Goal: Information Seeking & Learning: Learn about a topic

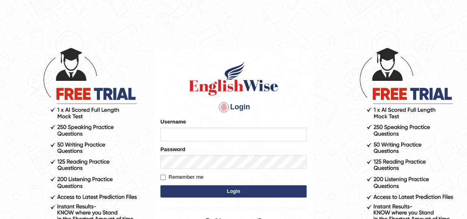
type input "rupali_australia"
click at [209, 135] on input "rupali_australia" at bounding box center [234, 135] width 146 height 14
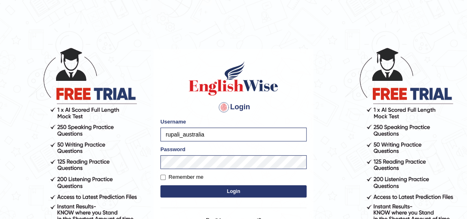
click at [216, 189] on button "Login" at bounding box center [234, 191] width 146 height 12
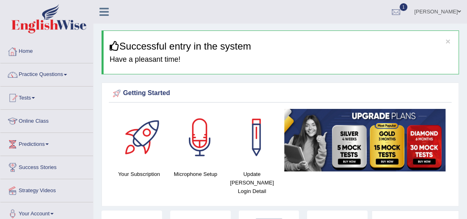
click at [430, 8] on link "Rupali Selly" at bounding box center [437, 10] width 59 height 21
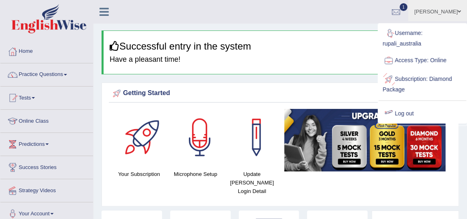
click at [407, 114] on link "Log out" at bounding box center [423, 113] width 88 height 19
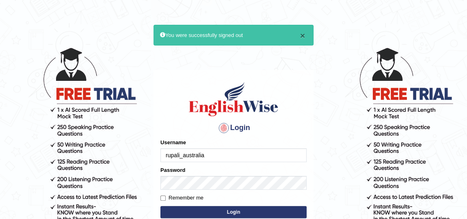
click at [303, 36] on button "×" at bounding box center [302, 35] width 5 height 9
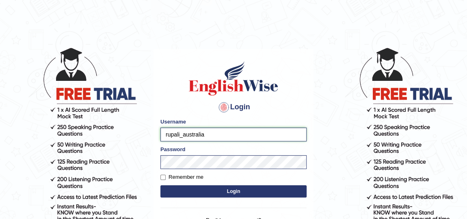
click at [234, 139] on input "rupali_australia" at bounding box center [234, 135] width 146 height 14
type input "francoemgineering"
click at [215, 191] on button "Login" at bounding box center [234, 191] width 146 height 12
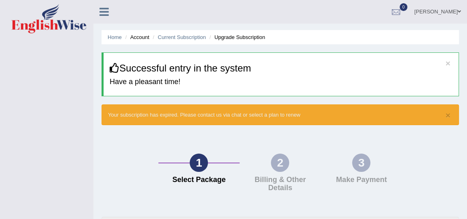
click at [427, 14] on link "FRANK OBENG ACHEAMPONG" at bounding box center [437, 10] width 59 height 21
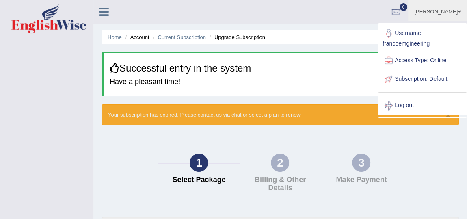
drag, startPoint x: 401, startPoint y: 40, endPoint x: 320, endPoint y: 23, distance: 83.5
click at [320, 23] on ul "FRANK OBENG ACHEAMPONG Toggle navigation Username: francoemgineering Access Typ…" at bounding box center [337, 11] width 262 height 23
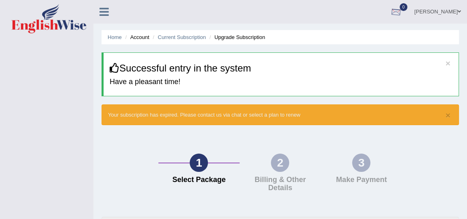
click at [428, 9] on link "FRANK OBENG ACHEAMPONG" at bounding box center [437, 10] width 59 height 21
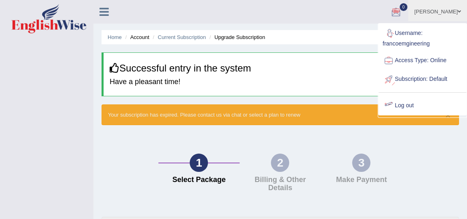
click at [392, 99] on link "Log out" at bounding box center [423, 105] width 88 height 19
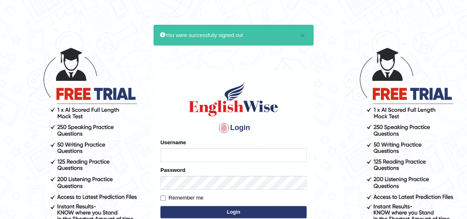
type input "francoemgineering"
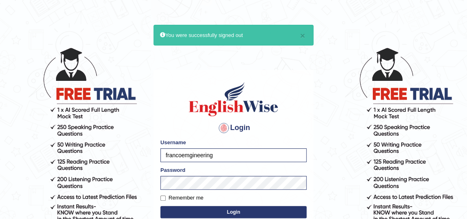
drag, startPoint x: 227, startPoint y: 154, endPoint x: 110, endPoint y: 155, distance: 116.6
click at [110, 155] on body "× You were successfully signed out Login Please fix the following errors: Usern…" at bounding box center [233, 133] width 467 height 219
click at [217, 139] on div "Username francoemgineering" at bounding box center [234, 151] width 146 height 24
click at [222, 154] on input "francoemgineering" at bounding box center [234, 155] width 146 height 14
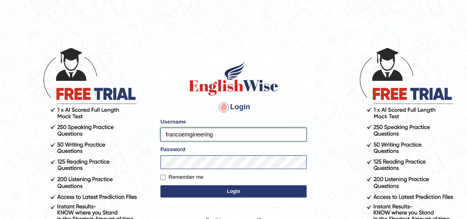
click at [231, 135] on input "francoemgineering" at bounding box center [234, 135] width 146 height 14
type input "rupali_australia"
click at [207, 189] on button "Login" at bounding box center [234, 191] width 146 height 12
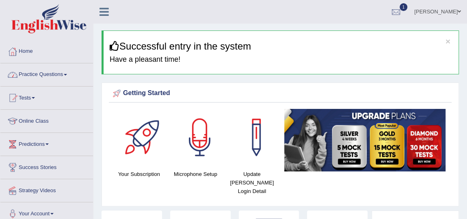
drag, startPoint x: 28, startPoint y: 76, endPoint x: 32, endPoint y: 78, distance: 5.1
click at [28, 76] on link "Practice Questions" at bounding box center [46, 73] width 93 height 20
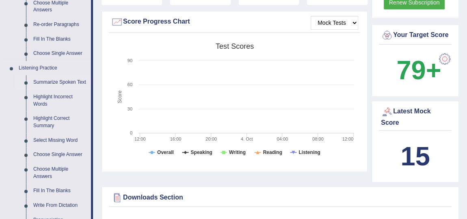
scroll to position [332, 0]
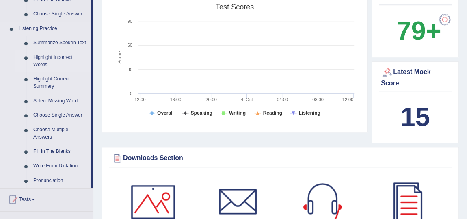
click at [63, 50] on link "Highlight Incorrect Words" at bounding box center [60, 61] width 61 height 22
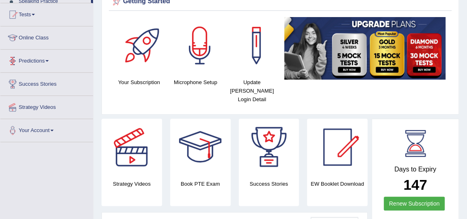
scroll to position [234, 0]
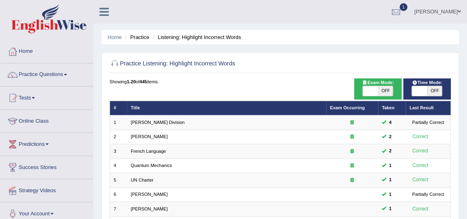
click at [389, 91] on span "OFF" at bounding box center [385, 91] width 15 height 10
checkbox input "true"
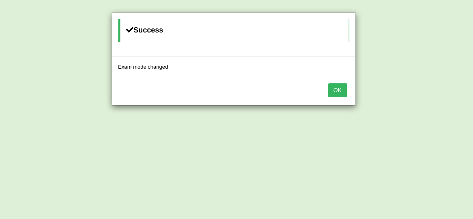
drag, startPoint x: 334, startPoint y: 90, endPoint x: 342, endPoint y: 95, distance: 9.5
click at [334, 90] on button "OK" at bounding box center [337, 90] width 19 height 14
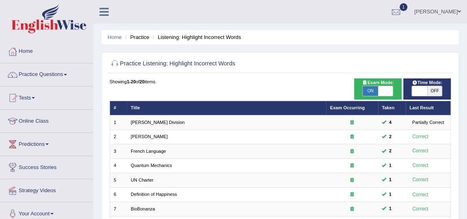
drag, startPoint x: 0, startPoint y: 0, endPoint x: 433, endPoint y: 94, distance: 442.8
click at [433, 94] on span "OFF" at bounding box center [435, 91] width 15 height 10
checkbox input "true"
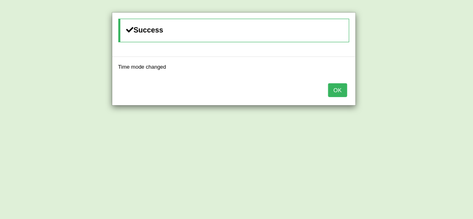
drag, startPoint x: 341, startPoint y: 89, endPoint x: 343, endPoint y: 99, distance: 10.0
click at [341, 89] on button "OK" at bounding box center [337, 90] width 19 height 14
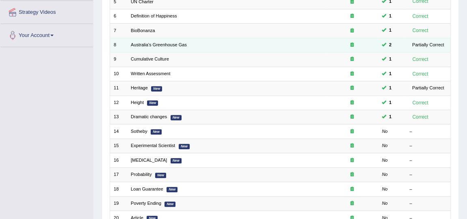
scroll to position [220, 0]
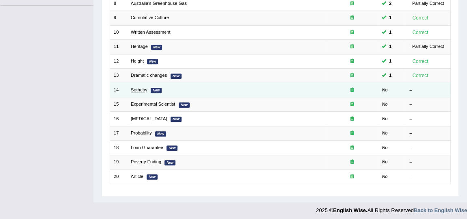
click at [137, 89] on link "Sotheby" at bounding box center [139, 89] width 17 height 5
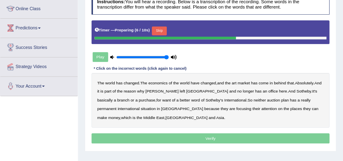
scroll to position [111, 0]
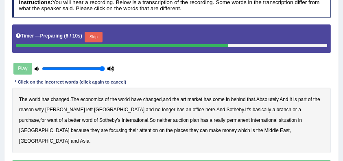
drag, startPoint x: 472, startPoint y: 3, endPoint x: 156, endPoint y: 74, distance: 323.9
click at [156, 74] on div "Instructions: You will hear a recording. Below is a transcription of the record…" at bounding box center [171, 84] width 322 height 187
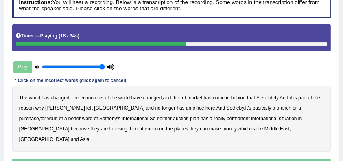
click at [39, 115] on b "purchase" at bounding box center [29, 118] width 20 height 6
click at [190, 116] on b "plan" at bounding box center [194, 118] width 9 height 6
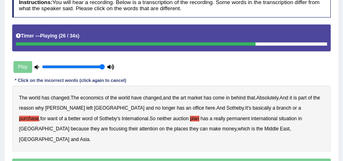
click at [278, 118] on b "situation" at bounding box center [287, 118] width 18 height 6
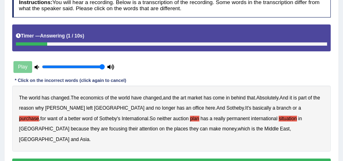
click at [176, 158] on button "Verify" at bounding box center [171, 164] width 319 height 12
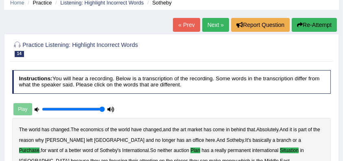
scroll to position [29, 0]
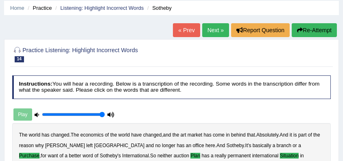
click at [204, 31] on link "Next »" at bounding box center [215, 30] width 27 height 14
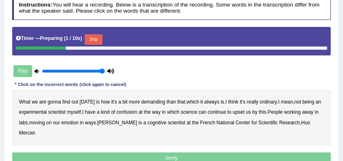
scroll to position [135, 0]
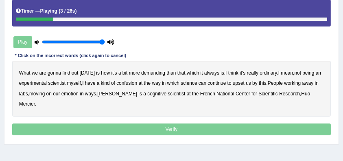
click at [150, 71] on b "demanding" at bounding box center [153, 73] width 24 height 6
click at [275, 73] on b "ordinary" at bounding box center [267, 73] width 17 height 6
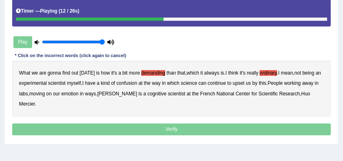
click at [127, 82] on b "confusion" at bounding box center [126, 83] width 21 height 6
click at [221, 83] on b "continue" at bounding box center [216, 83] width 18 height 6
click at [242, 80] on b "upset" at bounding box center [238, 83] width 12 height 6
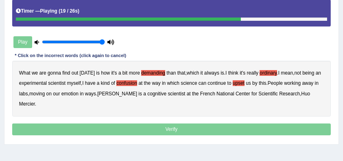
click at [70, 95] on b "emotion" at bounding box center [69, 94] width 17 height 6
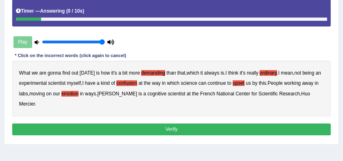
click at [172, 123] on button "Verify" at bounding box center [171, 129] width 319 height 12
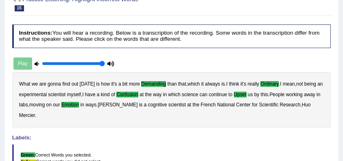
scroll to position [21, 0]
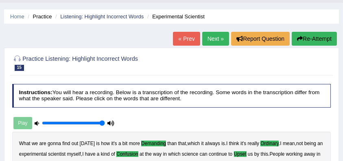
click at [215, 39] on link "Next »" at bounding box center [215, 39] width 27 height 14
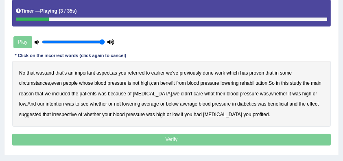
click at [145, 71] on b "referred" at bounding box center [136, 73] width 17 height 6
click at [43, 82] on b "circumstances" at bounding box center [34, 83] width 31 height 6
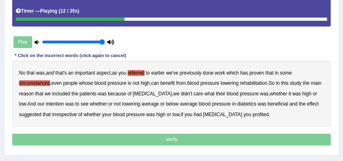
click at [257, 82] on b "rehabilitation" at bounding box center [253, 83] width 27 height 6
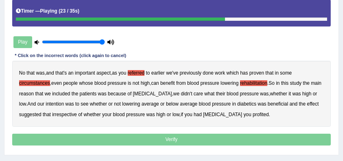
click at [43, 105] on div "No that was , and that's an important aspect , as you referred to earlier we've…" at bounding box center [171, 94] width 319 height 66
click at [46, 102] on b "intention" at bounding box center [55, 104] width 18 height 6
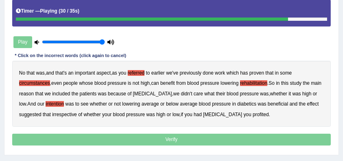
click at [306, 102] on b "effect" at bounding box center [312, 104] width 12 height 6
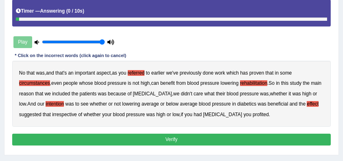
click at [252, 113] on b "profited" at bounding box center [260, 114] width 16 height 6
click at [171, 139] on button "Verify" at bounding box center [171, 139] width 319 height 12
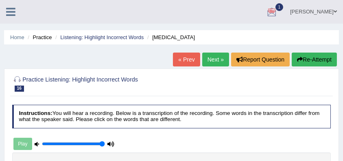
click at [323, 9] on link "Rupali Selly" at bounding box center [313, 10] width 59 height 21
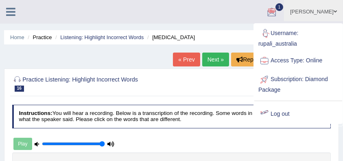
click at [275, 110] on link "Log out" at bounding box center [298, 113] width 88 height 19
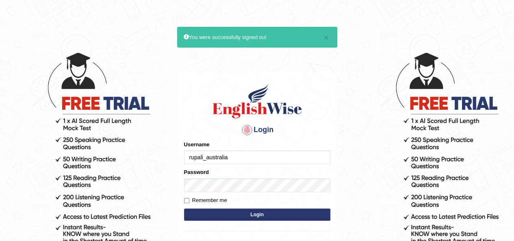
drag, startPoint x: 0, startPoint y: 0, endPoint x: 238, endPoint y: 159, distance: 285.9
click at [238, 159] on input "rupali_australia" at bounding box center [257, 157] width 146 height 14
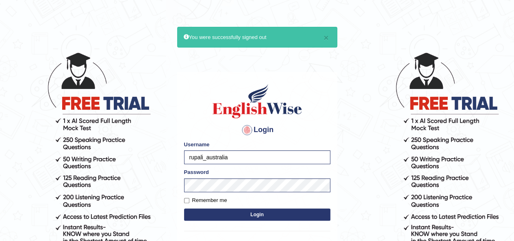
type input "francoemgineering"
click at [234, 160] on button "Login" at bounding box center [257, 214] width 146 height 12
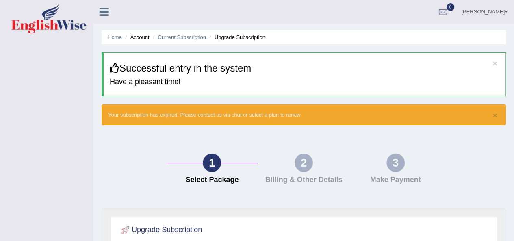
click at [459, 9] on link "[PERSON_NAME]" at bounding box center [484, 10] width 59 height 21
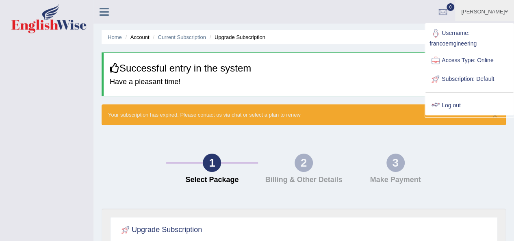
click at [444, 106] on link "Log out" at bounding box center [469, 105] width 88 height 19
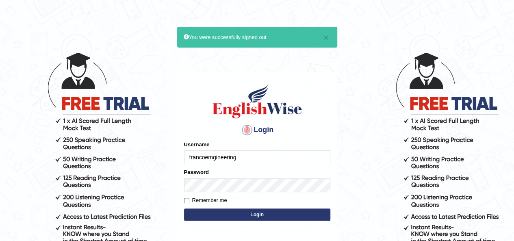
drag, startPoint x: 0, startPoint y: 0, endPoint x: 253, endPoint y: 158, distance: 298.1
click at [253, 158] on input "francoemgineering" at bounding box center [257, 157] width 146 height 14
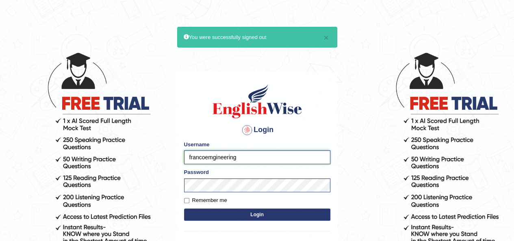
click at [276, 154] on input "francoemgineering" at bounding box center [257, 157] width 146 height 14
click at [264, 163] on input "francoemgineering" at bounding box center [257, 157] width 146 height 14
type input "rupali_australia"
click at [242, 161] on input "rupali_australia" at bounding box center [257, 157] width 146 height 14
click at [254, 217] on button "Login" at bounding box center [257, 214] width 146 height 12
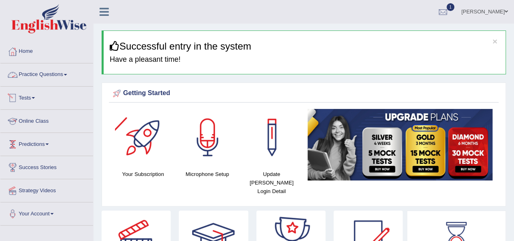
click at [30, 78] on link "Practice Questions" at bounding box center [46, 73] width 93 height 20
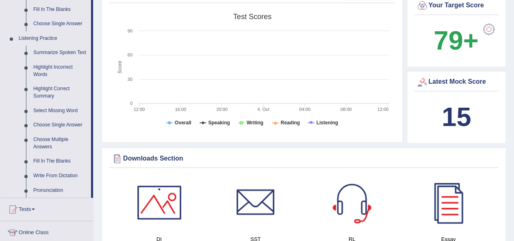
scroll to position [366, 0]
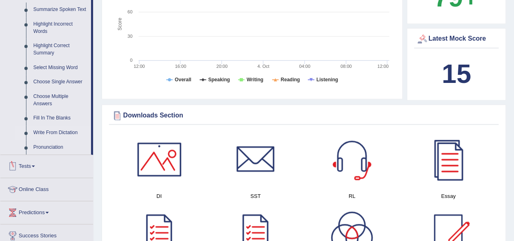
click at [59, 133] on link "Write From Dictation" at bounding box center [60, 133] width 61 height 15
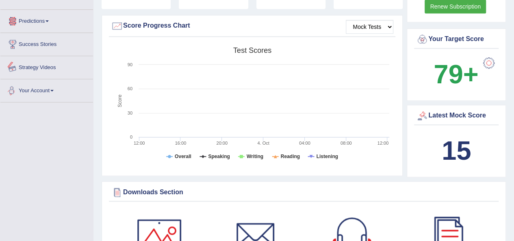
scroll to position [326, 0]
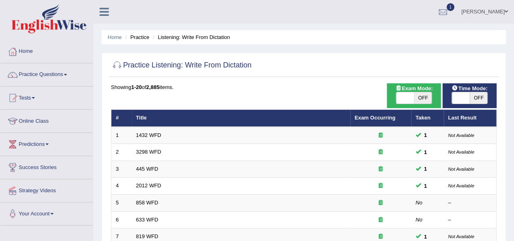
click at [52, 70] on link "Practice Questions" at bounding box center [46, 73] width 93 height 20
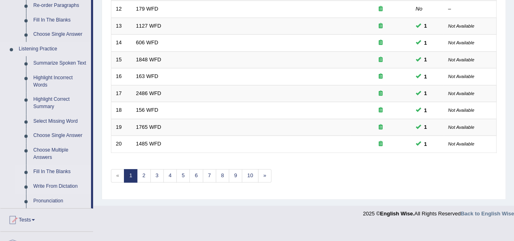
scroll to position [325, 0]
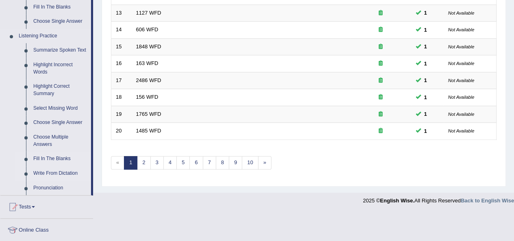
click at [39, 159] on link "Fill In The Blanks" at bounding box center [60, 159] width 61 height 15
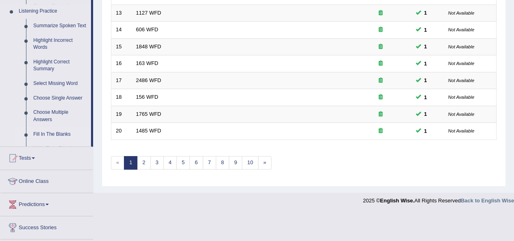
scroll to position [230, 0]
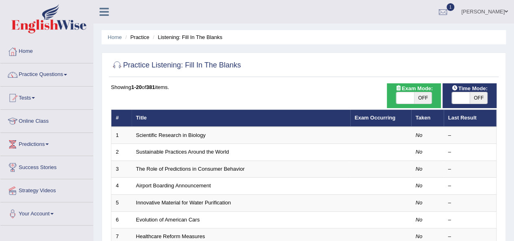
click at [432, 95] on span "OFF" at bounding box center [423, 97] width 18 height 11
checkbox input "true"
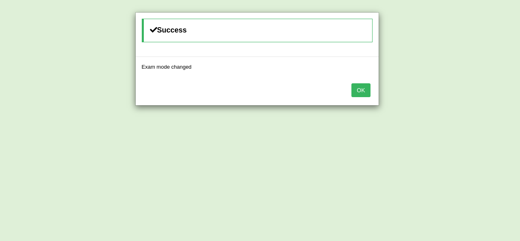
click at [355, 84] on button "OK" at bounding box center [361, 90] width 19 height 14
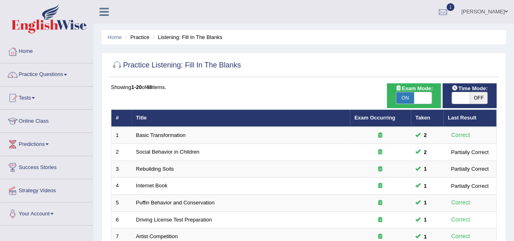
click at [473, 96] on span "OFF" at bounding box center [479, 97] width 18 height 11
checkbox input "true"
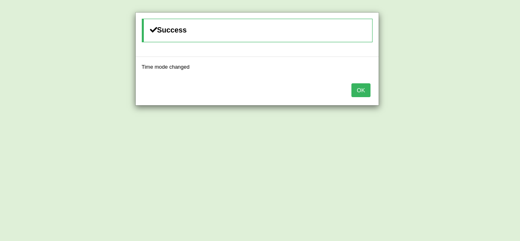
click at [358, 89] on button "OK" at bounding box center [361, 90] width 19 height 14
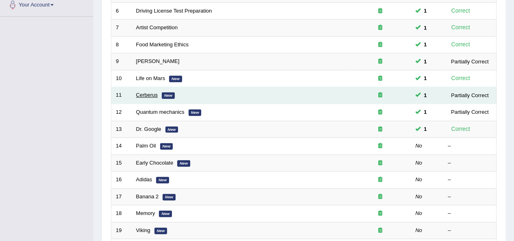
scroll to position [163, 0]
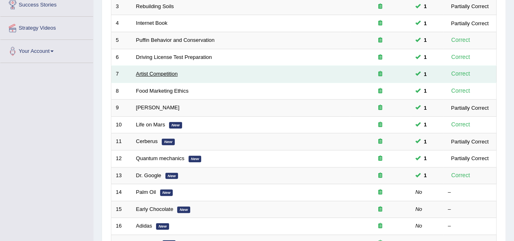
click at [145, 72] on link "Artist Competition" at bounding box center [157, 74] width 42 height 6
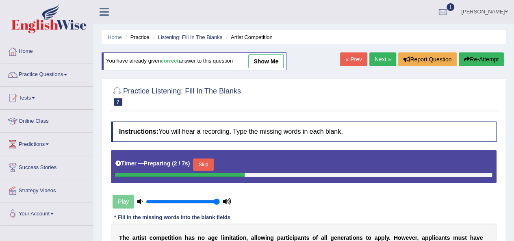
click at [267, 60] on link "show me" at bounding box center [265, 61] width 35 height 14
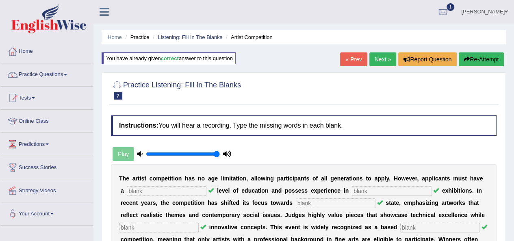
type input "graduate"
type input "sculpture"
type input "real"
type input "incorporating"
type input "profession"
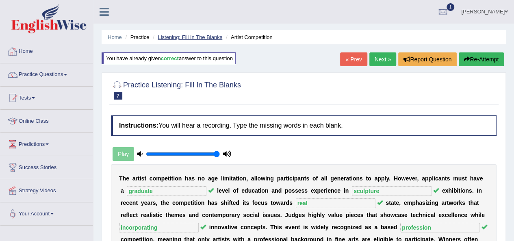
click at [183, 35] on link "Listening: Fill In The Blanks" at bounding box center [190, 37] width 65 height 6
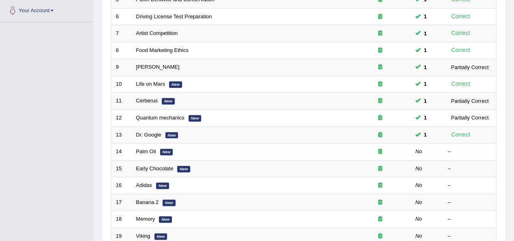
scroll to position [244, 0]
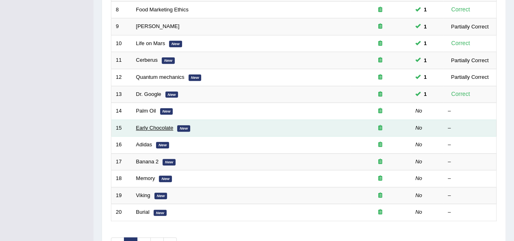
click at [161, 126] on link "Early Chocolate" at bounding box center [154, 128] width 37 height 6
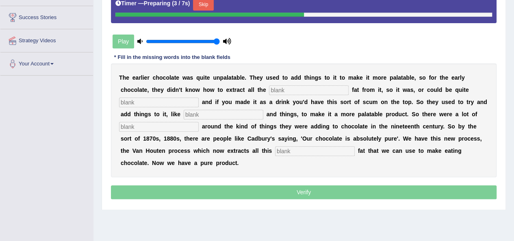
scroll to position [163, 0]
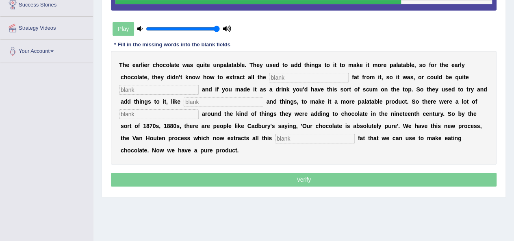
click at [252, 152] on div "T h e e a r l i e r c h o c o l a t e w a s q u i t e u n p a l a t a b l e . T…" at bounding box center [304, 108] width 386 height 114
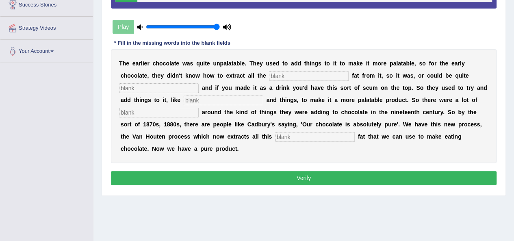
click at [281, 78] on input "text" at bounding box center [309, 76] width 80 height 10
type input "coco"
click at [145, 85] on input "text" at bounding box center [159, 88] width 80 height 10
click at [191, 99] on input "text" at bounding box center [224, 100] width 80 height 10
type input "starch"
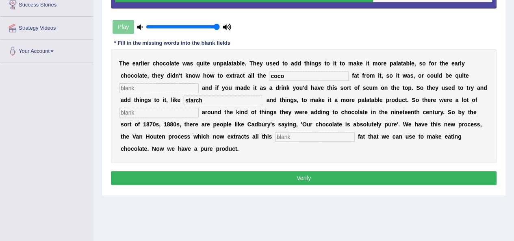
click at [176, 111] on input "text" at bounding box center [159, 113] width 80 height 10
type input "scandals"
click at [306, 137] on input "text" at bounding box center [315, 137] width 80 height 10
type input "horrible"
click at [189, 87] on input "text" at bounding box center [159, 88] width 80 height 10
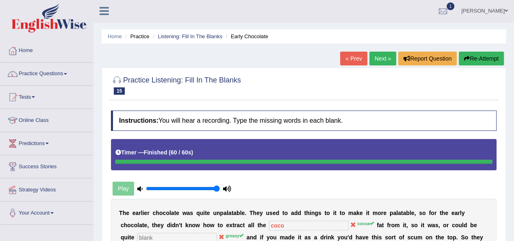
scroll to position [0, 0]
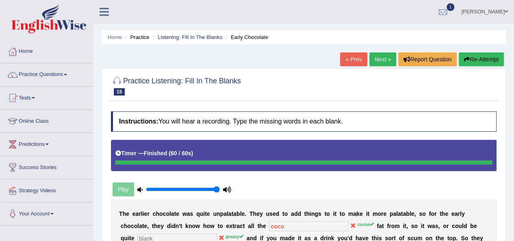
click at [379, 63] on link "Next »" at bounding box center [382, 59] width 27 height 14
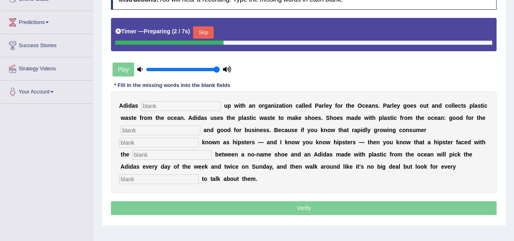
drag, startPoint x: 174, startPoint y: 91, endPoint x: 161, endPoint y: 125, distance: 35.9
click at [165, 114] on div "A [PERSON_NAME] u p w i t h a n o r g a n i z a t i o n c a l l e d P [PERSON_N…" at bounding box center [304, 142] width 386 height 102
click at [168, 108] on input "text" at bounding box center [181, 106] width 80 height 10
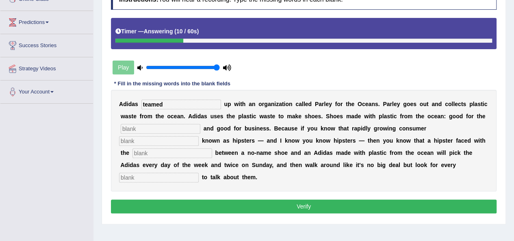
type input "teamed"
click at [138, 130] on input "text" at bounding box center [161, 129] width 80 height 10
type input "environment"
click at [135, 143] on input "text" at bounding box center [159, 141] width 80 height 10
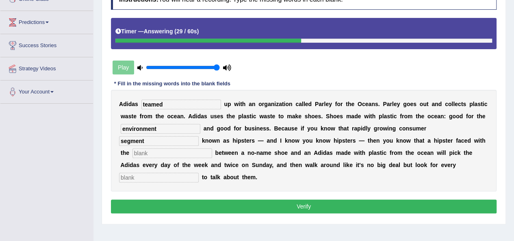
type input "segment"
click at [144, 156] on input "text" at bounding box center [172, 153] width 80 height 10
click at [137, 177] on input "text" at bounding box center [159, 178] width 80 height 10
type input "opportunity"
click at [160, 152] on input "text" at bounding box center [172, 153] width 80 height 10
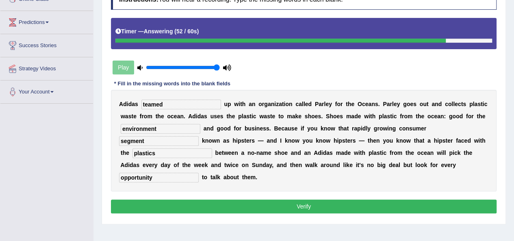
type input "plastics"
click at [288, 207] on button "Verify" at bounding box center [304, 207] width 386 height 14
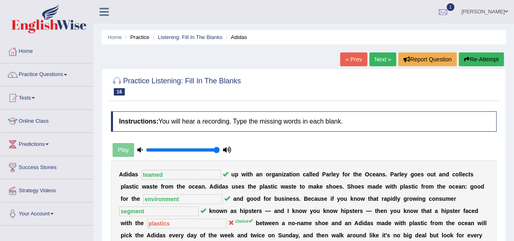
click at [187, 32] on ul "Home Practice Listening: Fill In The Blanks Adidas" at bounding box center [304, 37] width 404 height 14
click at [187, 33] on ul "Home Practice Listening: Fill In The Blanks Adidas" at bounding box center [304, 37] width 404 height 14
click at [184, 40] on link "Listening: Fill In The Blanks" at bounding box center [190, 37] width 65 height 6
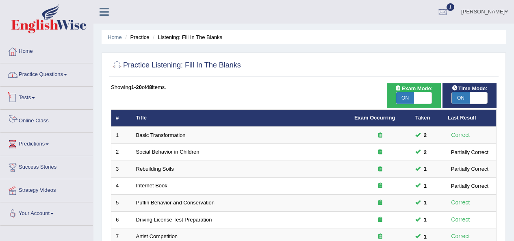
drag, startPoint x: 0, startPoint y: 0, endPoint x: 46, endPoint y: 63, distance: 77.9
click at [46, 63] on li "Home" at bounding box center [46, 51] width 93 height 23
click at [47, 73] on link "Practice Questions" at bounding box center [46, 73] width 93 height 20
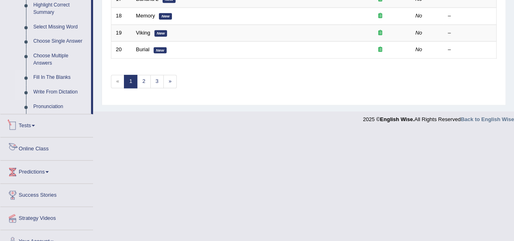
click at [59, 88] on link "Write From Dictation" at bounding box center [60, 92] width 61 height 15
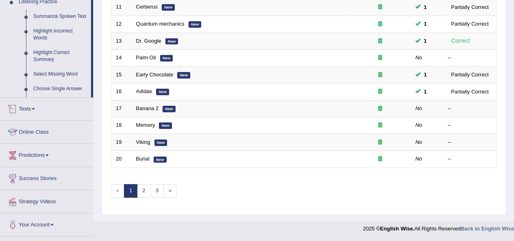
scroll to position [293, 0]
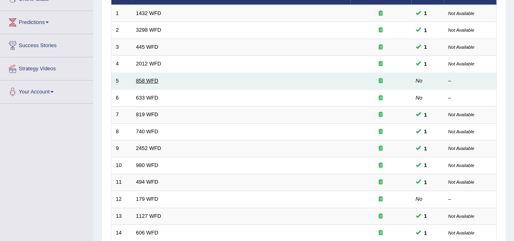
click at [148, 78] on link "858 WFD" at bounding box center [147, 81] width 22 height 6
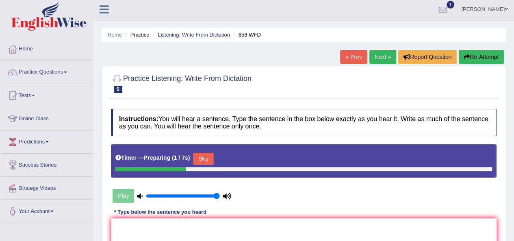
scroll to position [122, 0]
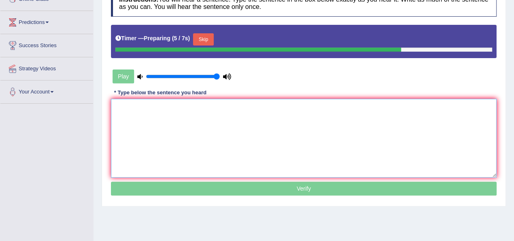
click at [222, 142] on textarea at bounding box center [304, 138] width 386 height 79
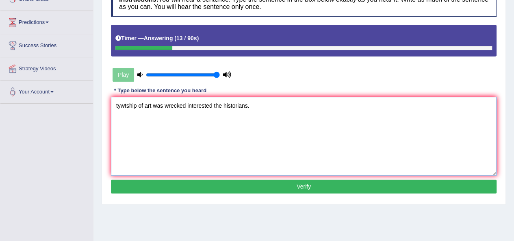
click at [120, 103] on textarea "tywtship of art was wrecked interested the historians." at bounding box center [304, 136] width 386 height 79
click at [224, 107] on textarea "The year when the ship of art was wrecked interested the historians." at bounding box center [304, 136] width 386 height 79
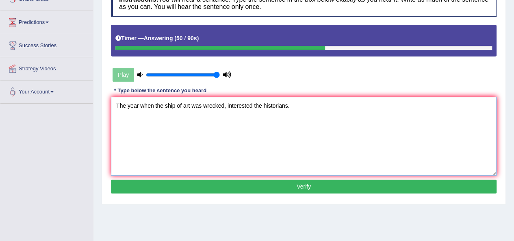
type textarea "The year when the ship of art was wrecked, interested the historians."
click at [276, 190] on button "Verify" at bounding box center [304, 187] width 386 height 14
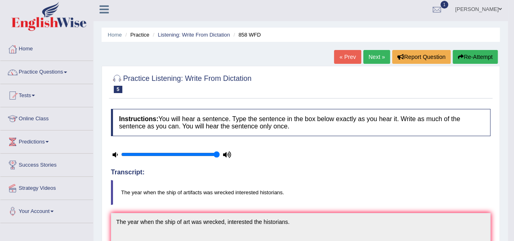
scroll to position [0, 0]
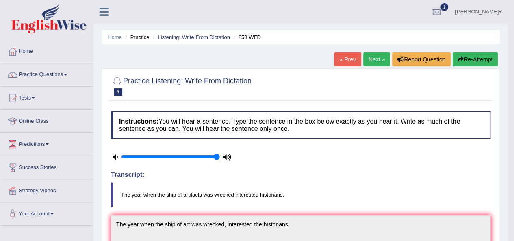
click at [373, 64] on link "Next »" at bounding box center [376, 59] width 27 height 14
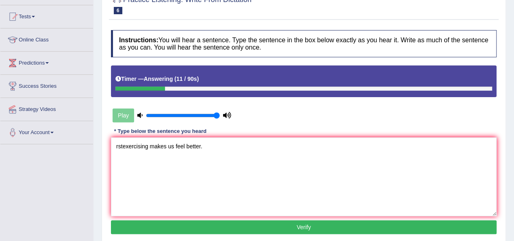
click at [116, 149] on textarea "rstexercising makes us feel better." at bounding box center [304, 176] width 386 height 79
click at [145, 146] on textarea "Research stexercising makes us feel better." at bounding box center [304, 176] width 386 height 79
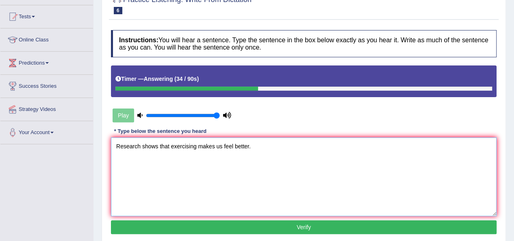
click at [172, 145] on textarea "Research shows that exercising makes us feel better." at bounding box center [304, 176] width 386 height 79
type textarea "Research shows that exercising makes us feel better."
click at [251, 229] on button "Verify" at bounding box center [304, 227] width 386 height 14
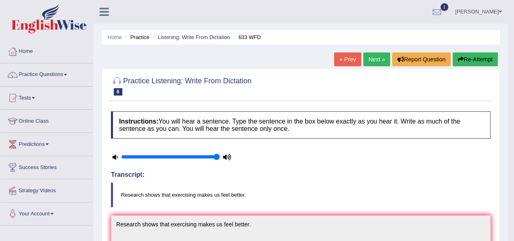
click at [368, 61] on link "Next »" at bounding box center [376, 59] width 27 height 14
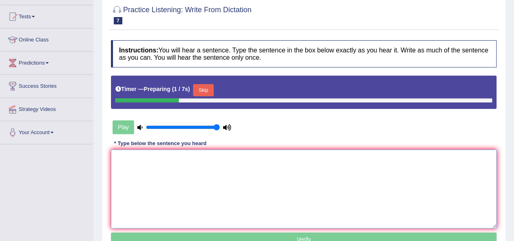
drag, startPoint x: 0, startPoint y: 0, endPoint x: 206, endPoint y: 161, distance: 261.7
click at [206, 161] on textarea at bounding box center [304, 189] width 386 height 79
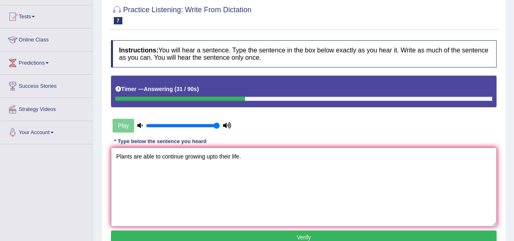
click at [212, 156] on textarea "Plants are able to continue growing upto their life." at bounding box center [304, 187] width 386 height 79
click at [255, 157] on textarea "Plants are able to continue growing up till to their life." at bounding box center [304, 187] width 386 height 79
click at [206, 157] on textarea "Plants are able to continue growing up till to their life lives." at bounding box center [304, 187] width 386 height 79
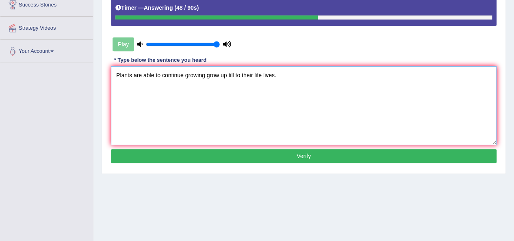
type textarea "Plants are able to continue growing grow up till to their life lives."
click at [267, 154] on button "Verify" at bounding box center [304, 156] width 386 height 14
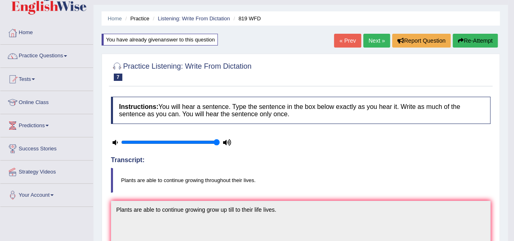
scroll to position [0, 0]
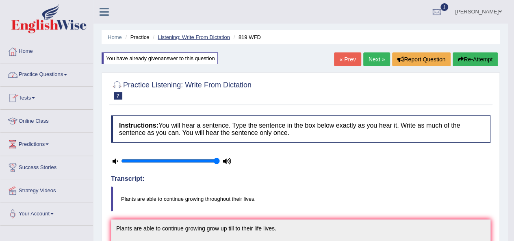
click at [215, 39] on link "Listening: Write From Dictation" at bounding box center [194, 37] width 72 height 6
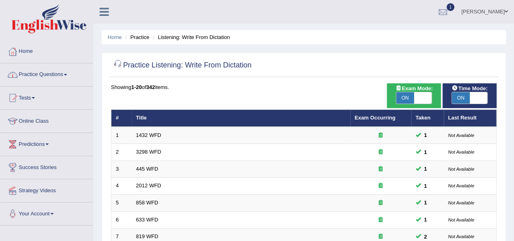
click at [32, 73] on link "Practice Questions" at bounding box center [46, 73] width 93 height 20
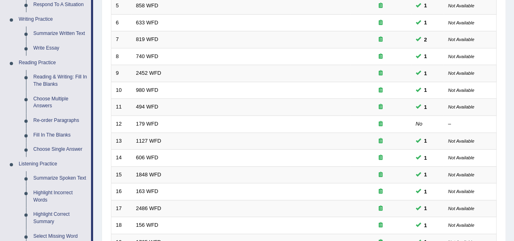
scroll to position [244, 0]
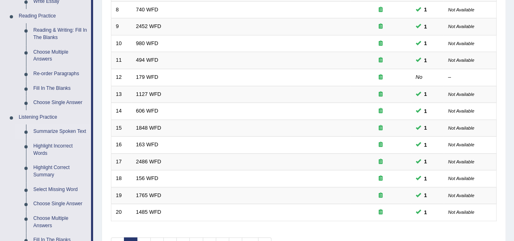
click at [50, 132] on link "Summarize Spoken Text" at bounding box center [60, 131] width 61 height 15
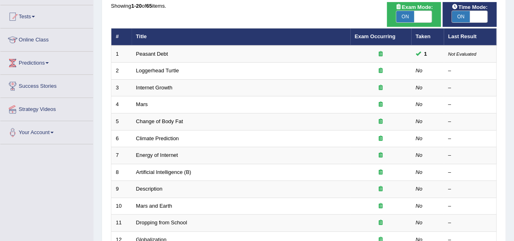
click at [426, 21] on span at bounding box center [423, 16] width 18 height 11
checkbox input "false"
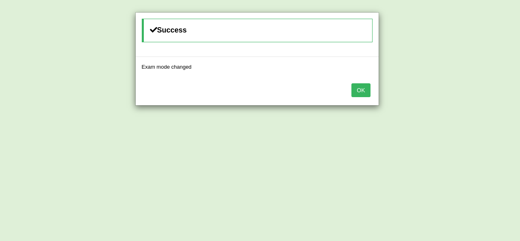
click at [365, 88] on button "OK" at bounding box center [361, 90] width 19 height 14
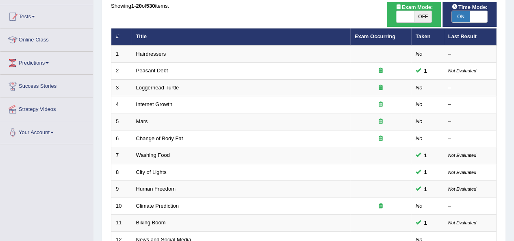
click at [477, 16] on span at bounding box center [479, 16] width 18 height 11
checkbox input "false"
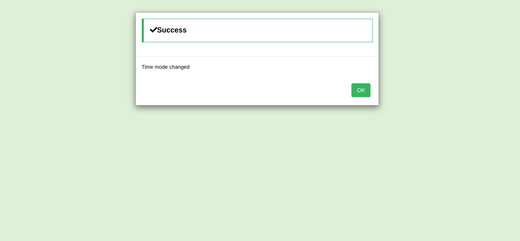
click at [360, 90] on button "OK" at bounding box center [361, 90] width 19 height 14
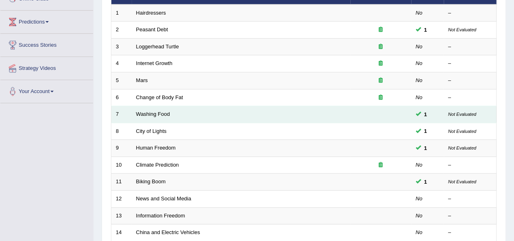
scroll to position [163, 0]
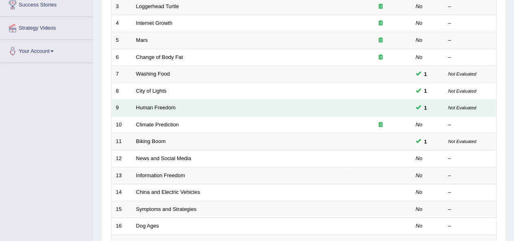
click at [154, 109] on td "Human Freedom" at bounding box center [241, 108] width 219 height 17
click at [154, 104] on link "Human Freedom" at bounding box center [156, 107] width 40 height 6
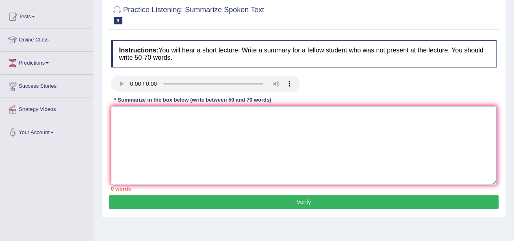
click at [193, 156] on textarea at bounding box center [304, 145] width 386 height 79
click at [230, 135] on textarea at bounding box center [304, 145] width 386 height 79
click at [232, 137] on textarea at bounding box center [304, 145] width 386 height 79
type textarea "The speaker mentioned the overview of"
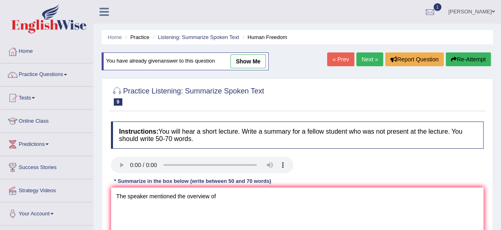
click at [473, 15] on link "Rupali Selly" at bounding box center [471, 10] width 59 height 21
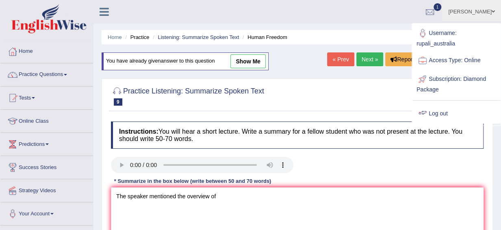
click at [440, 113] on link "Log out" at bounding box center [456, 113] width 88 height 19
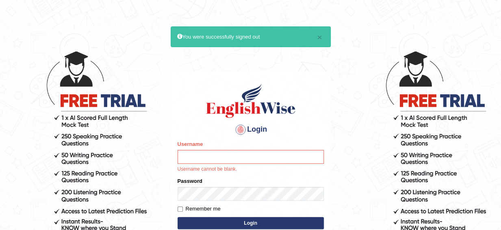
click at [193, 161] on input "Username" at bounding box center [251, 157] width 146 height 14
type input "ibjaji"
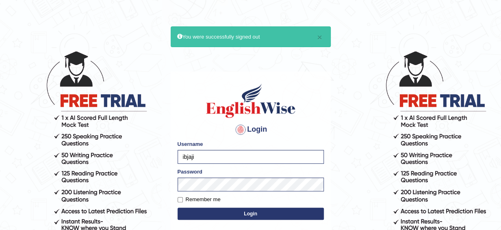
click at [217, 211] on button "Login" at bounding box center [251, 214] width 146 height 12
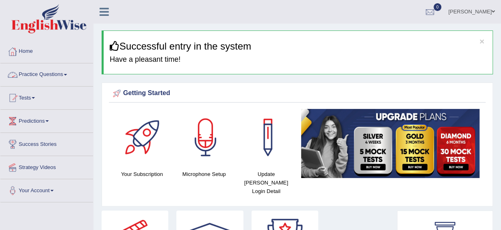
click at [33, 73] on link "Practice Questions" at bounding box center [46, 73] width 93 height 20
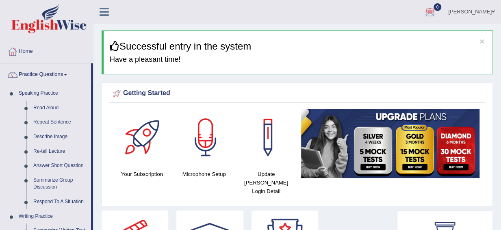
click at [485, 13] on link "IBRAHIM OLABAMIJI" at bounding box center [471, 10] width 59 height 21
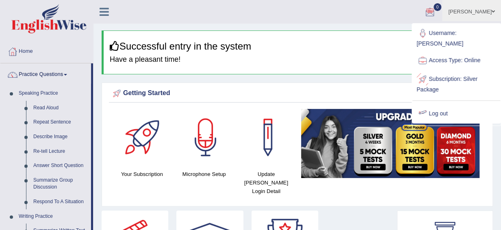
click at [444, 104] on link "Log out" at bounding box center [456, 113] width 88 height 19
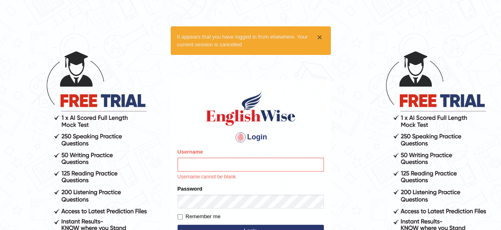
click at [319, 39] on button "×" at bounding box center [319, 37] width 5 height 9
